Goal: Find specific page/section: Find specific page/section

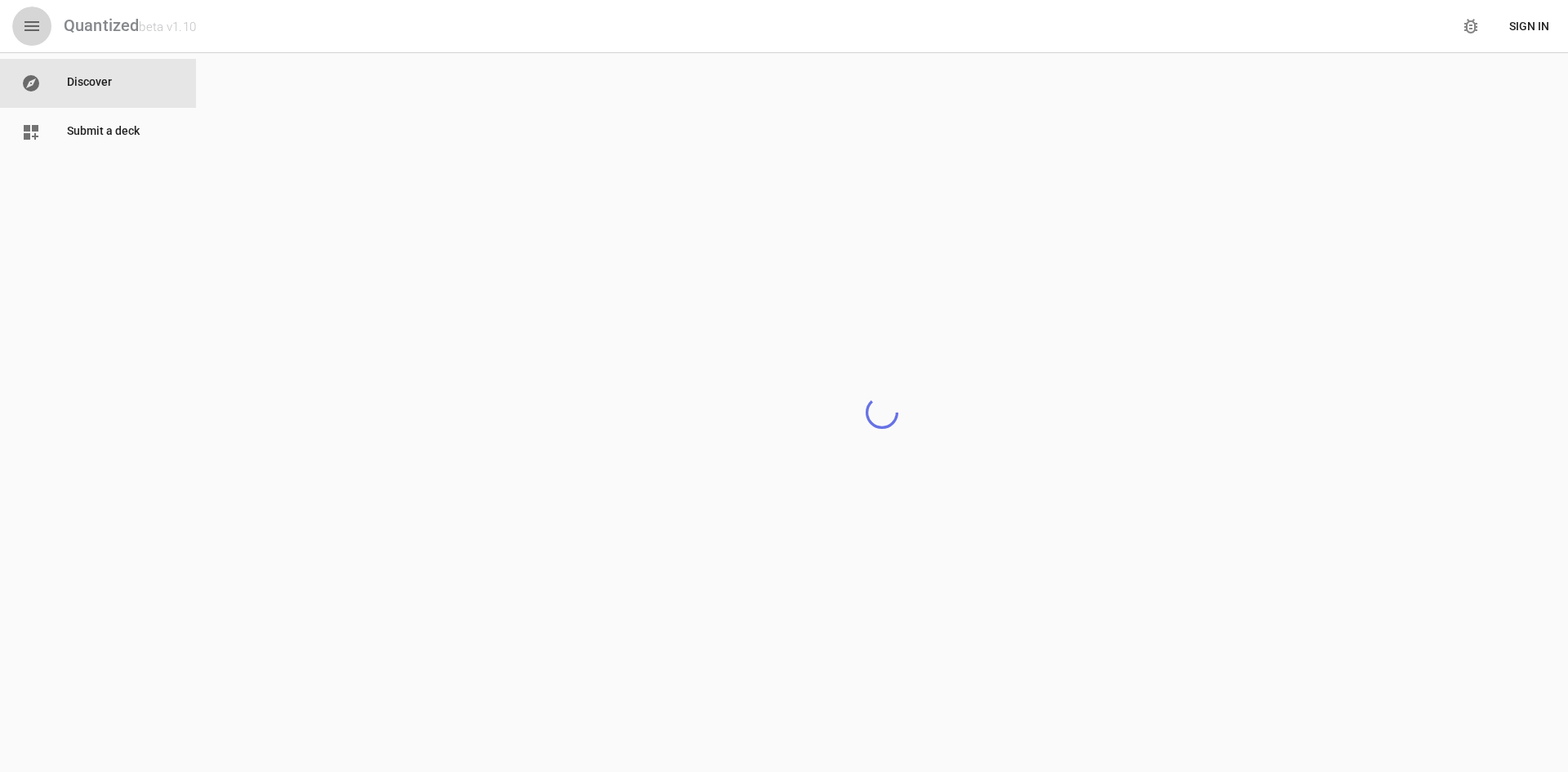
click at [31, 25] on icon "button" at bounding box center [32, 26] width 20 height 20
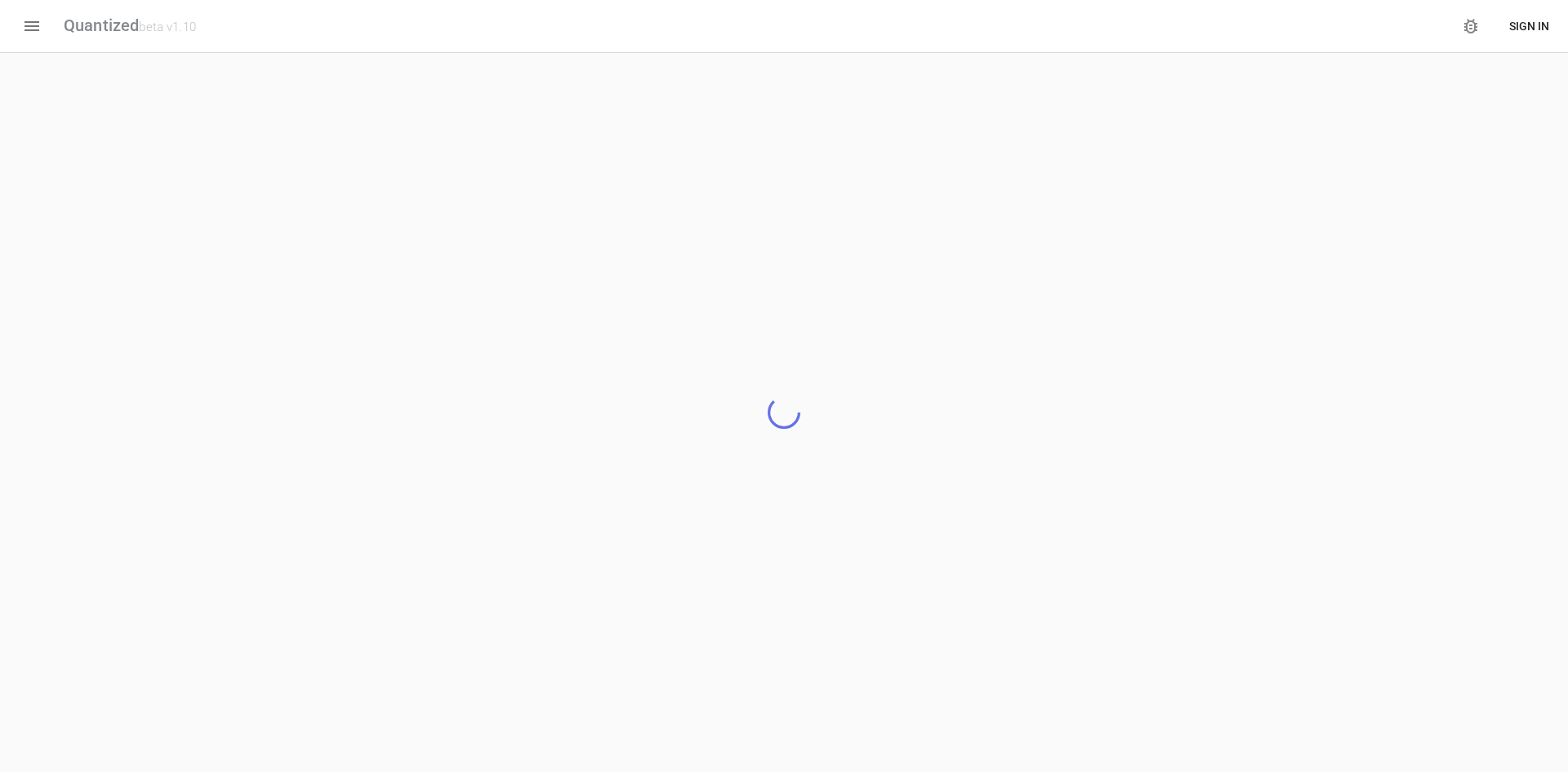
click at [69, 35] on div "Quantized beta v1.10" at bounding box center [130, 26] width 132 height 20
